Goal: Use online tool/utility: Utilize a website feature to perform a specific function

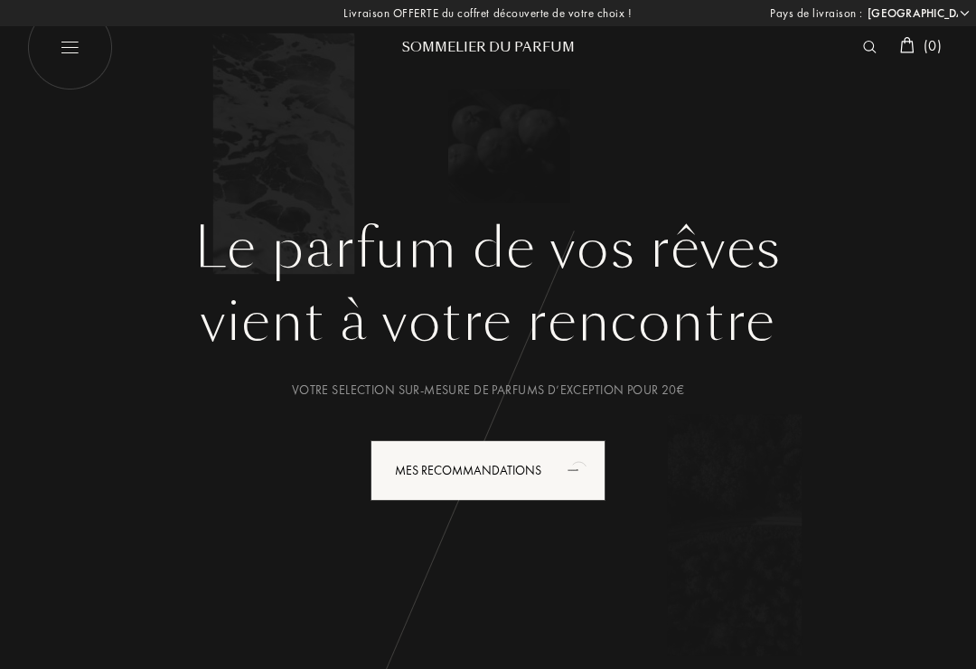
select select "FR"
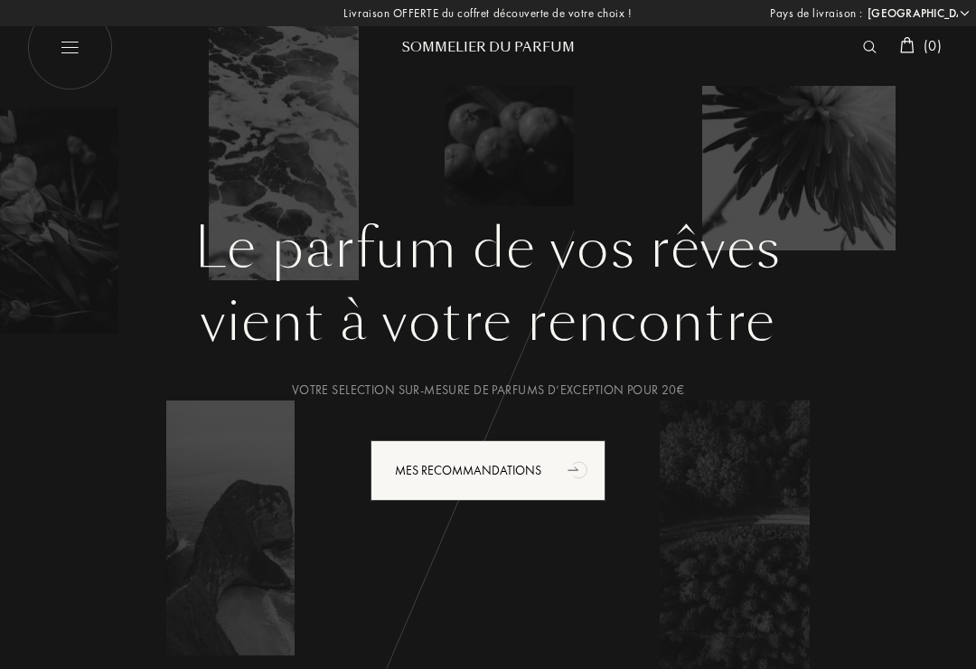
click at [544, 468] on div "Mes Recommandations" at bounding box center [488, 470] width 235 height 61
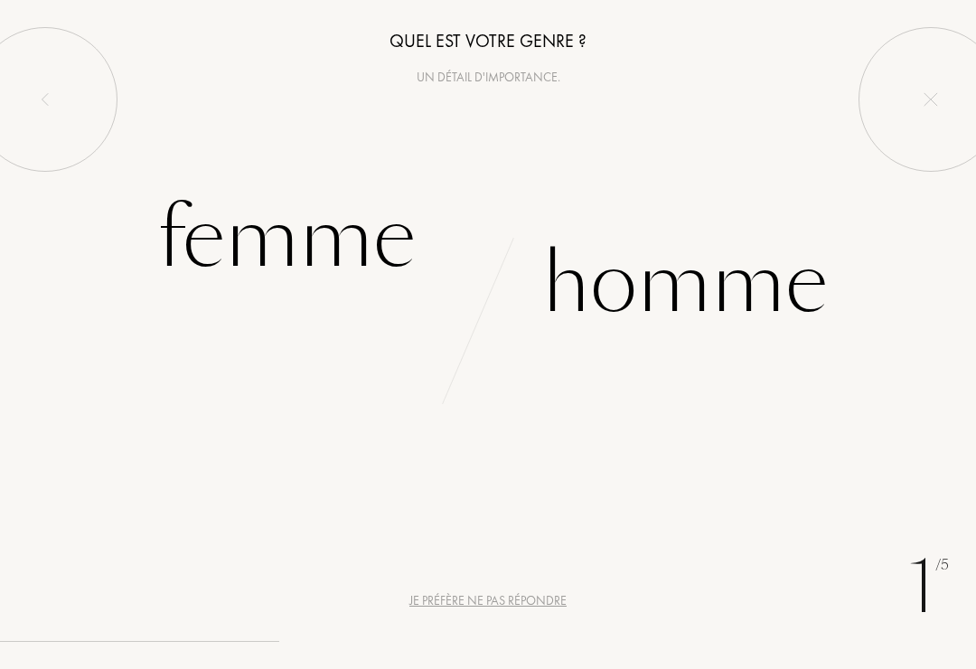
click at [251, 239] on div "Femme" at bounding box center [286, 238] width 258 height 122
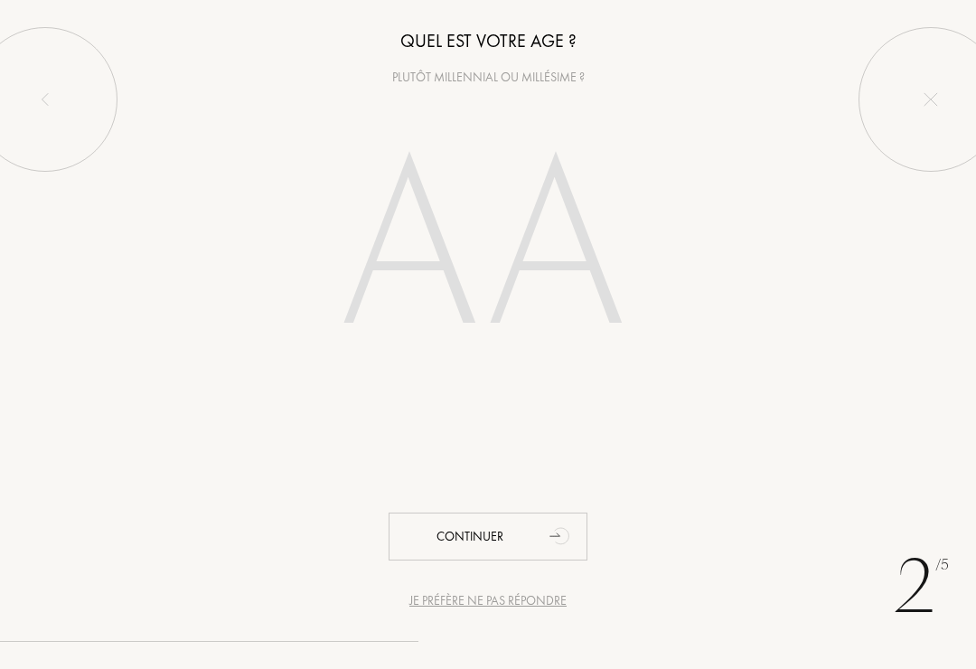
click at [522, 299] on input "number" at bounding box center [488, 252] width 389 height 312
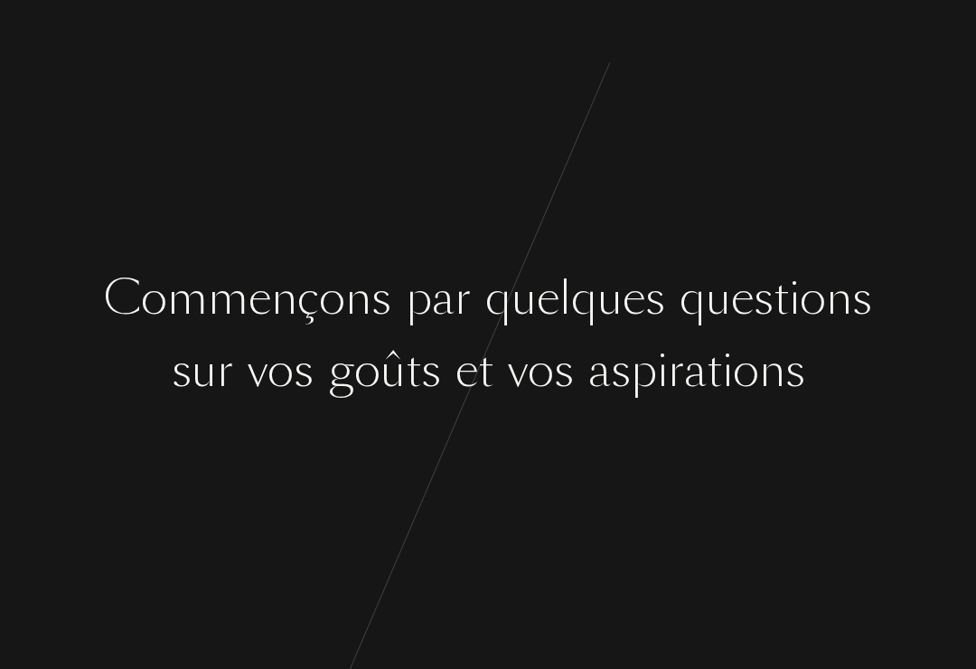
click at [87, 342] on div "s u r v o s g o û t s e t v o s a s p i r a t i o n s" at bounding box center [488, 371] width 976 height 68
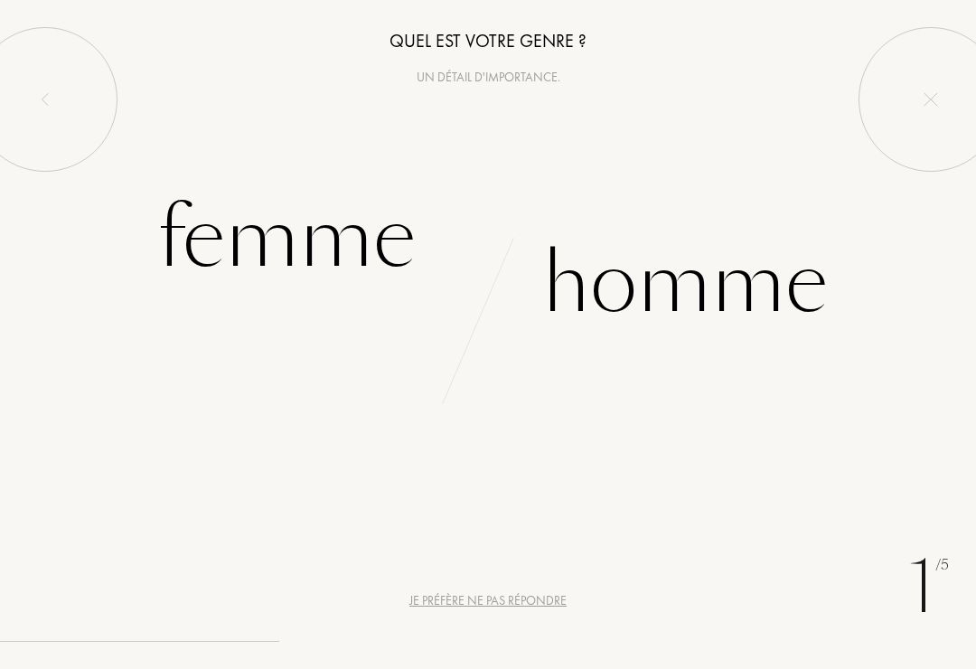
click at [271, 267] on div "Femme" at bounding box center [286, 238] width 258 height 122
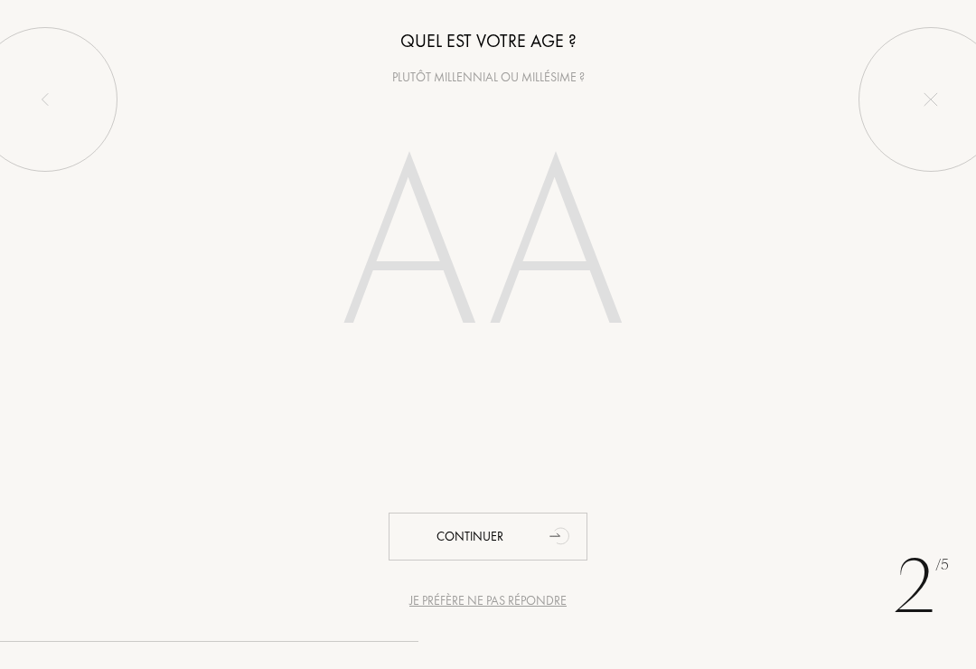
click at [524, 270] on input "number" at bounding box center [488, 252] width 389 height 312
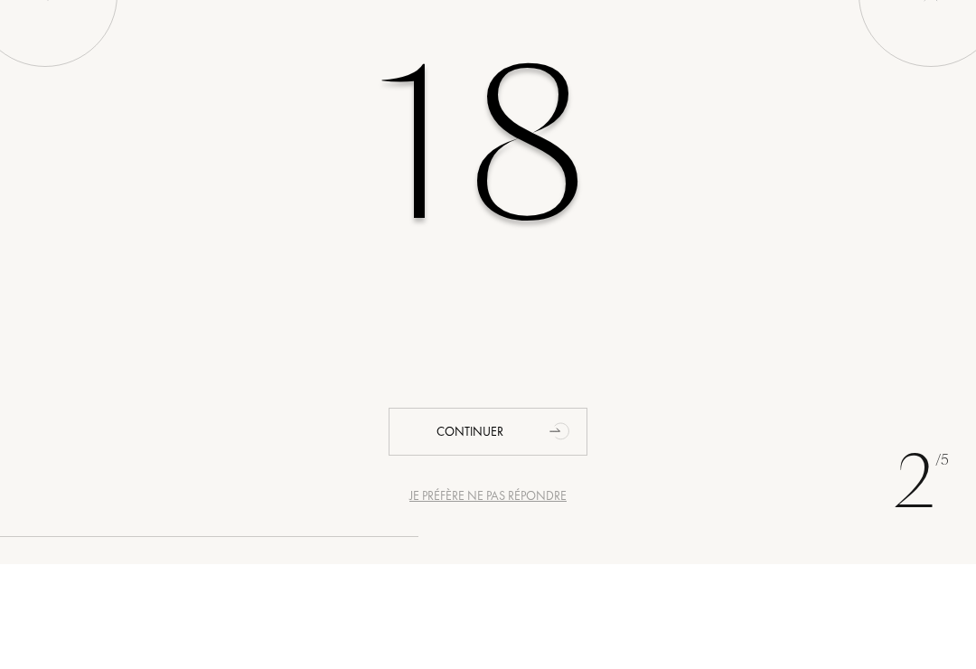
type input "18"
click at [901, 223] on div "18" at bounding box center [488, 252] width 976 height 312
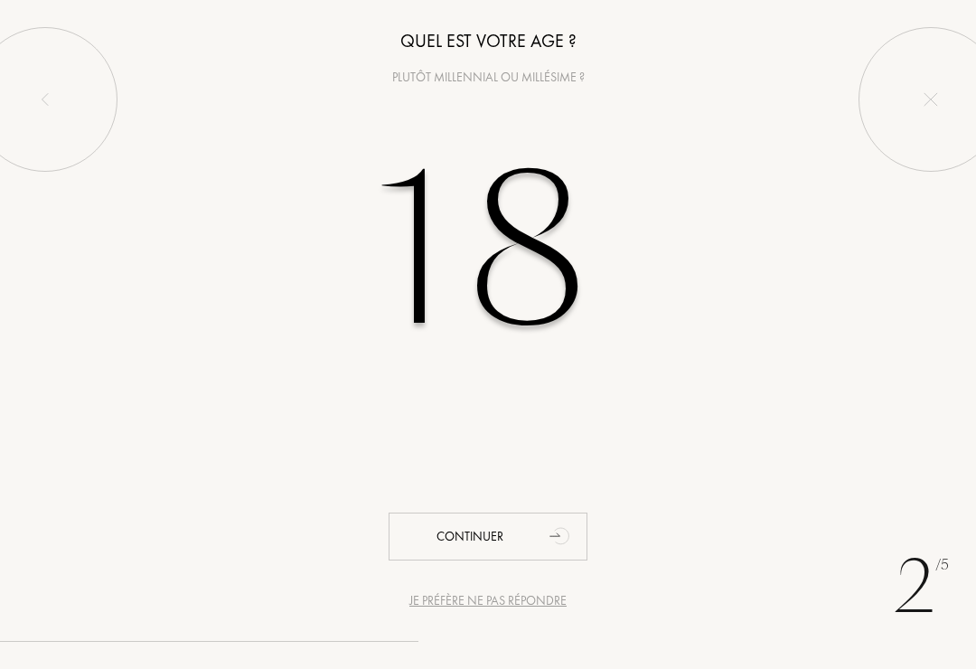
click at [520, 528] on div "Continuer" at bounding box center [488, 536] width 199 height 48
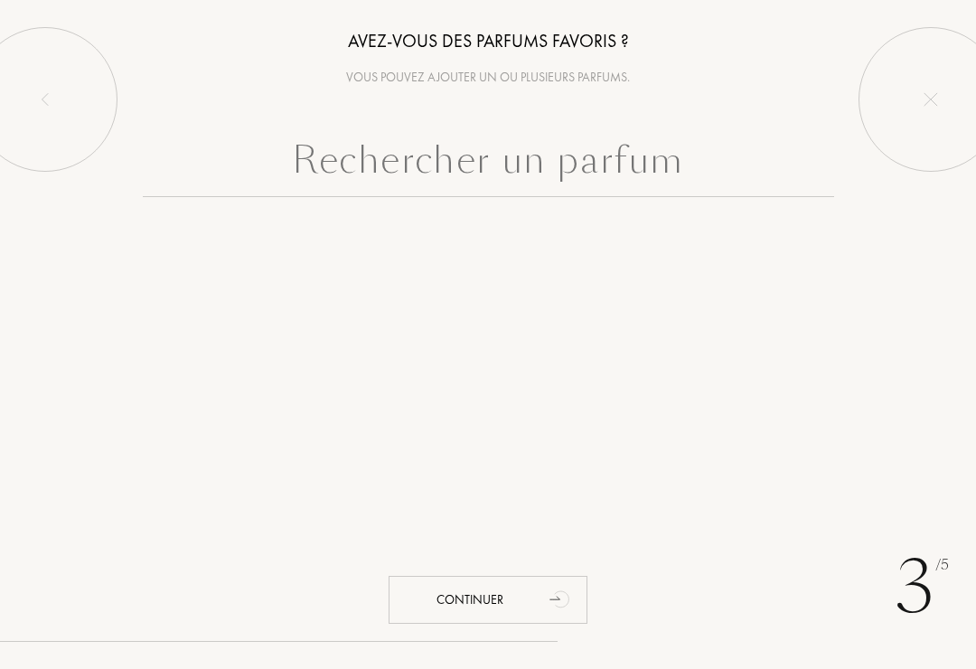
click at [664, 219] on div at bounding box center [488, 213] width 976 height 162
click at [671, 143] on input "text" at bounding box center [488, 164] width 691 height 65
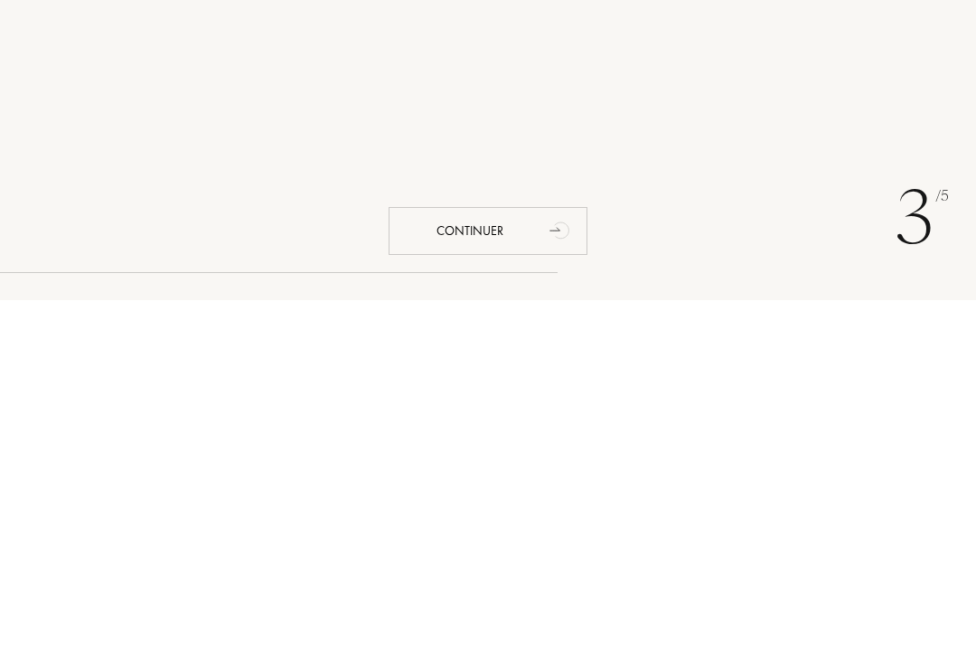
click at [851, 146] on div "3 /5 Avez-vous des parfums favoris ? Vous pouvez ajouter un ou plusieurs parfum…" at bounding box center [488, 321] width 976 height 643
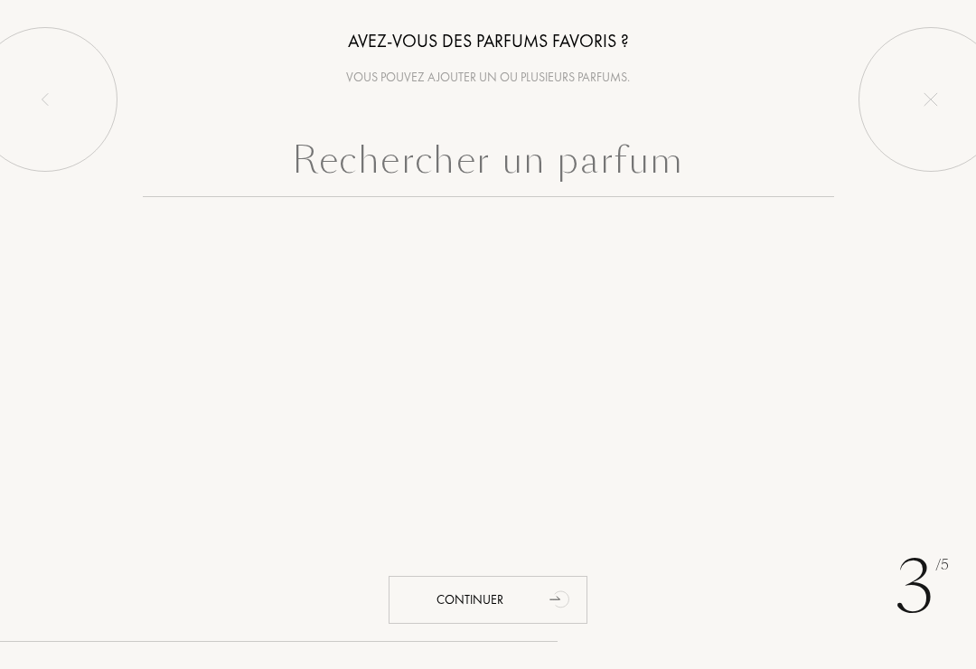
click at [605, 179] on input "text" at bounding box center [488, 164] width 691 height 65
type input "O"
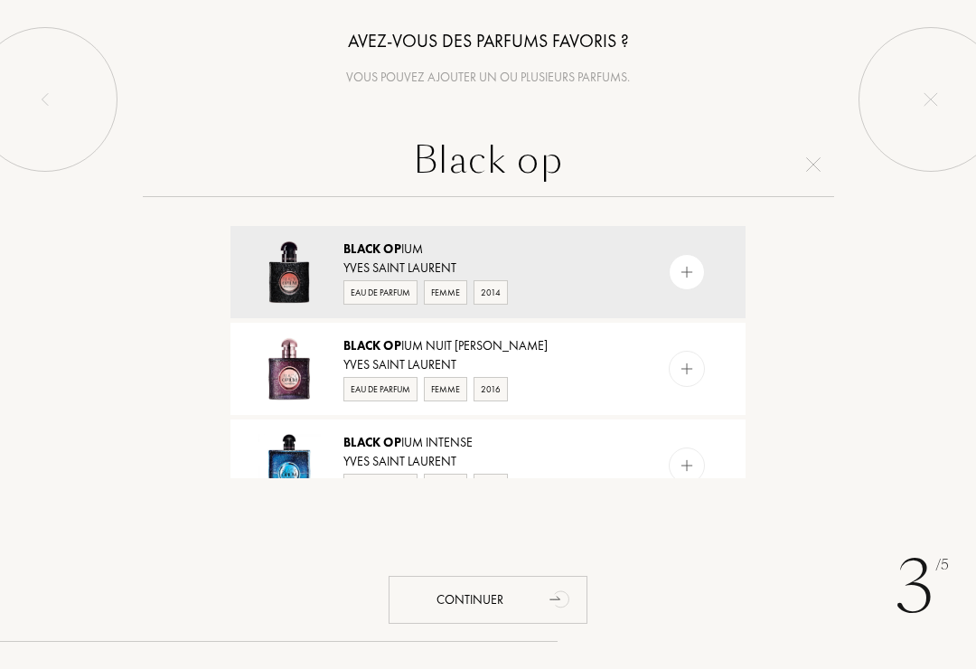
type input "Black op"
click at [685, 265] on img at bounding box center [687, 272] width 17 height 17
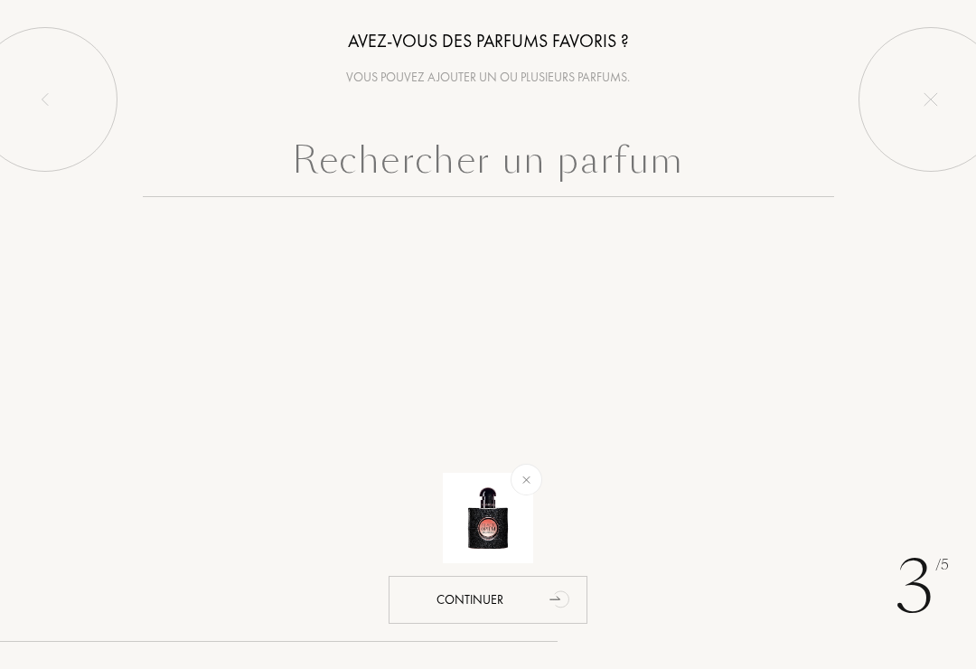
click at [628, 155] on input "text" at bounding box center [488, 164] width 691 height 65
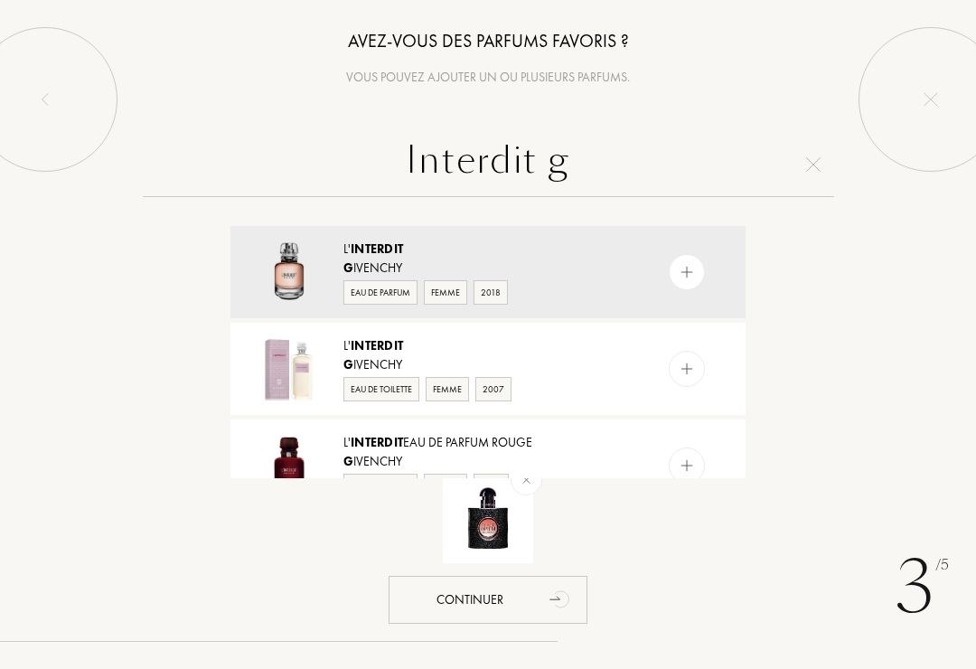
type input "Interdit g"
click at [689, 258] on div at bounding box center [687, 272] width 36 height 36
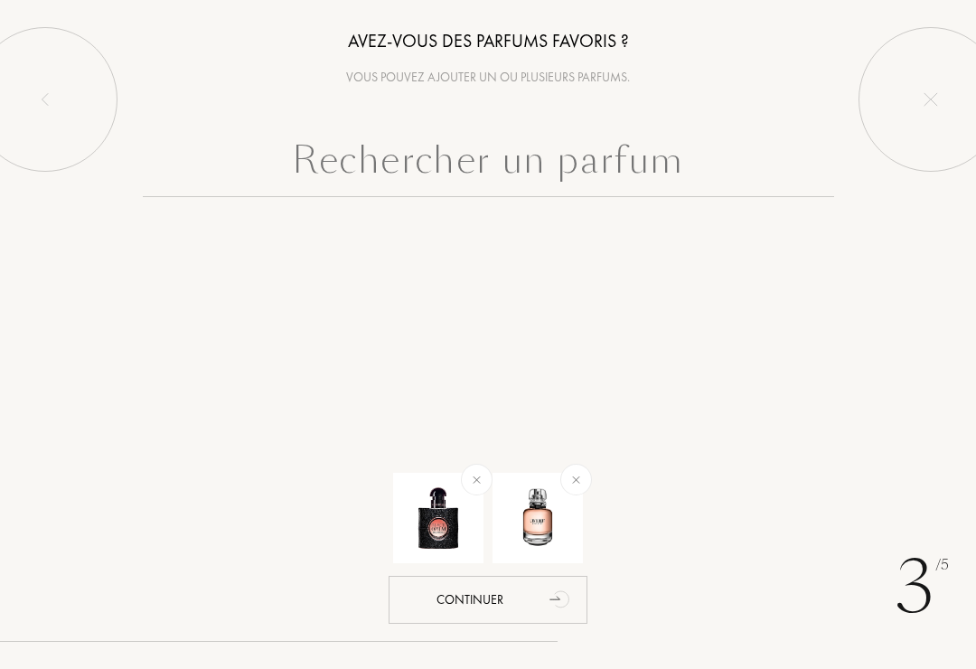
click at [615, 168] on input "text" at bounding box center [488, 164] width 691 height 65
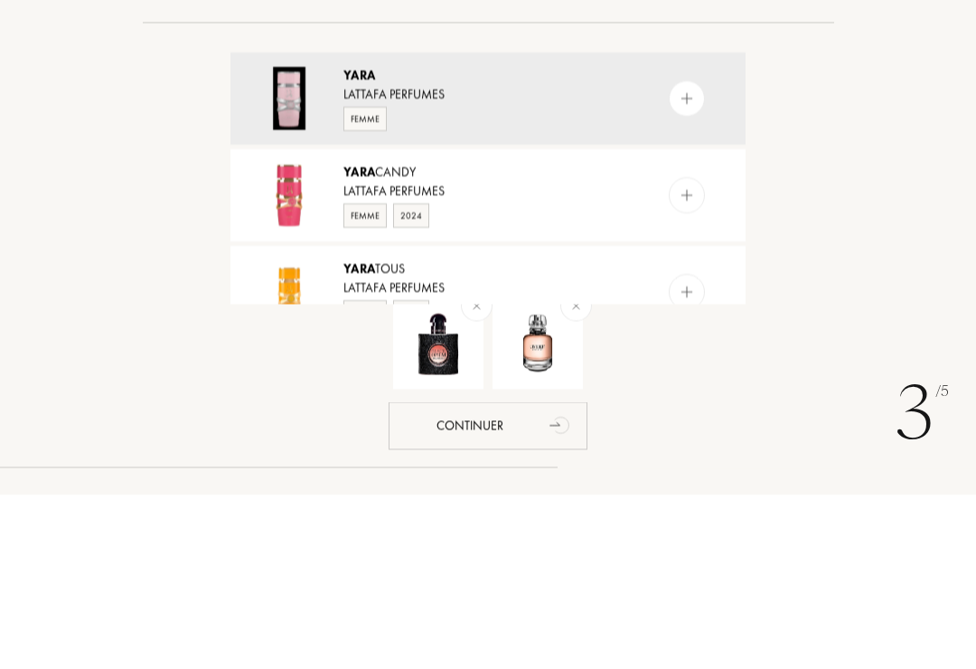
type input "Yara"
click at [686, 264] on img at bounding box center [687, 272] width 17 height 17
